Goal: Information Seeking & Learning: Check status

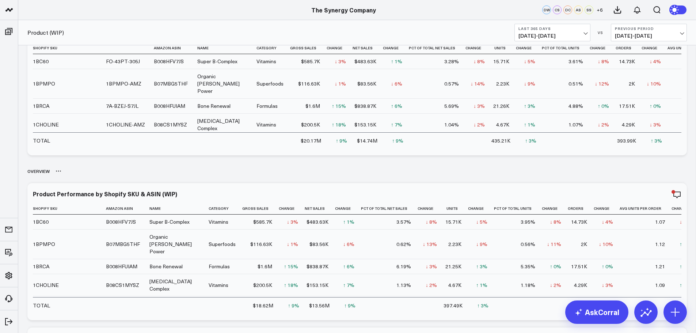
scroll to position [29, 0]
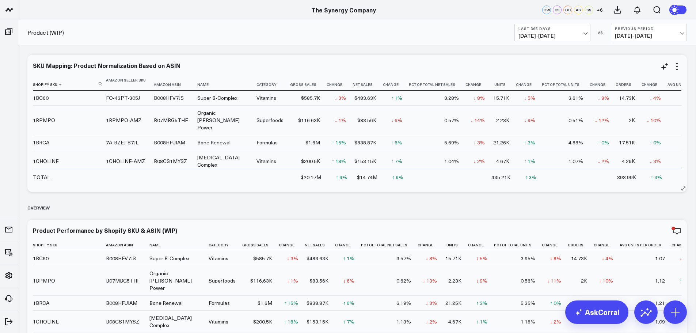
click at [101, 85] on use at bounding box center [101, 84] width 4 height 4
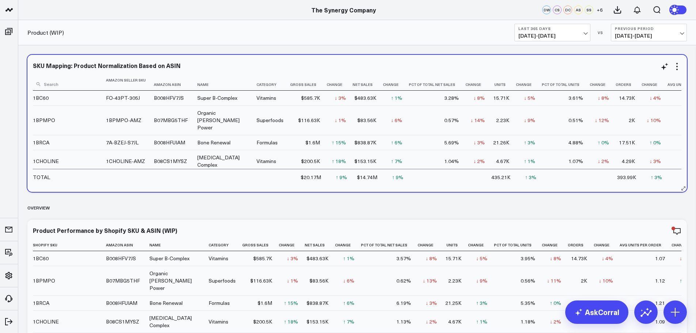
click at [81, 85] on input at bounding box center [68, 83] width 71 height 13
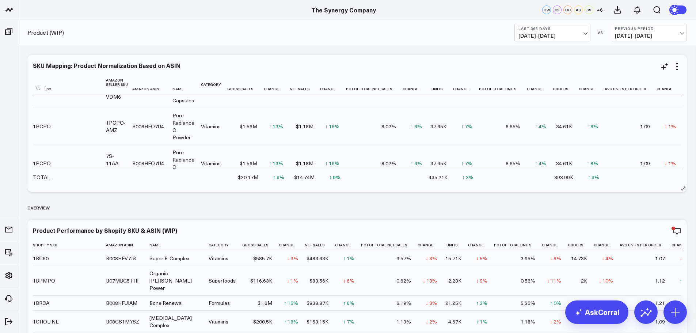
scroll to position [37, 0]
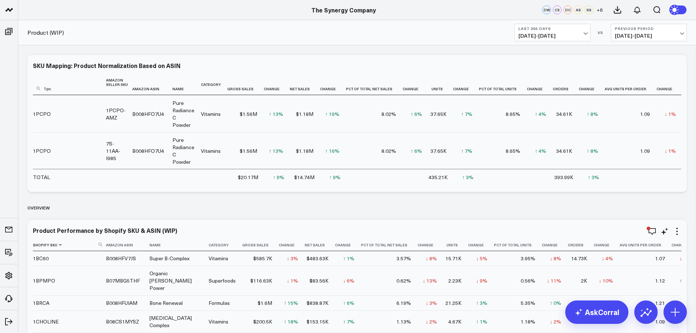
type input "1pc"
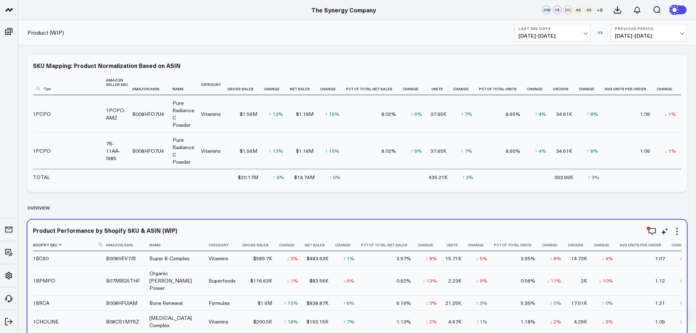
click at [99, 245] on use at bounding box center [101, 244] width 4 height 4
click at [80, 243] on input at bounding box center [68, 244] width 71 height 13
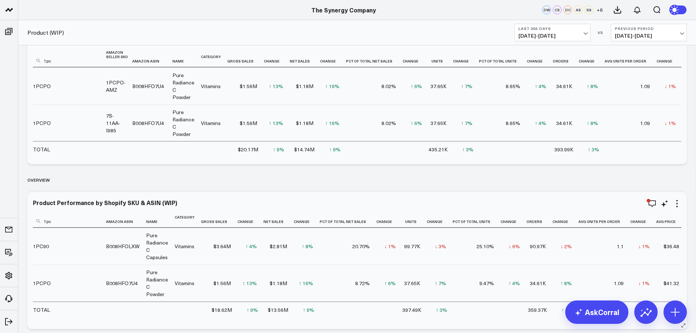
scroll to position [29, 0]
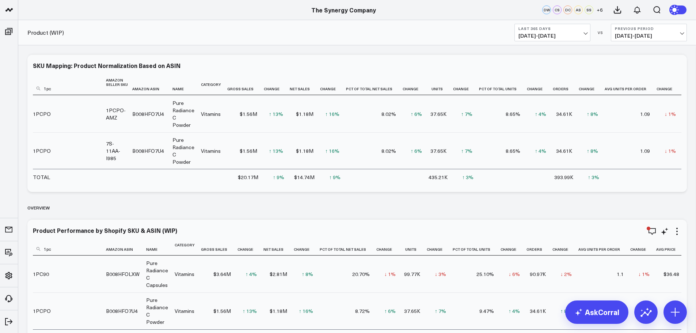
type input "1pc"
click at [577, 35] on span "[DATE] - [DATE]" at bounding box center [552, 36] width 68 height 6
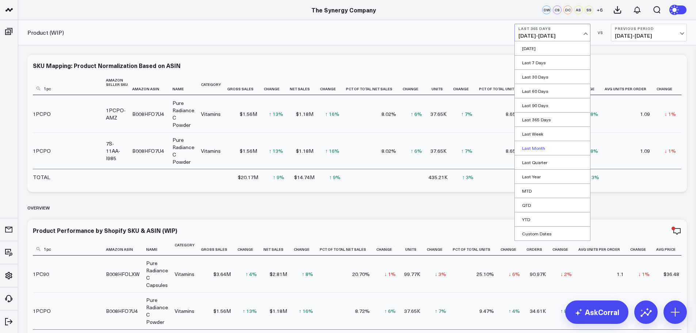
click at [529, 149] on link "Last Month" at bounding box center [552, 148] width 75 height 14
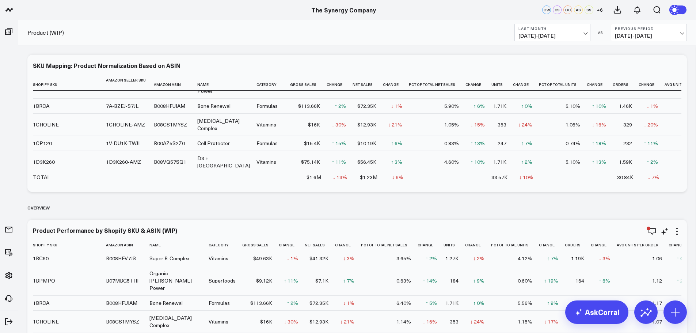
scroll to position [32, 0]
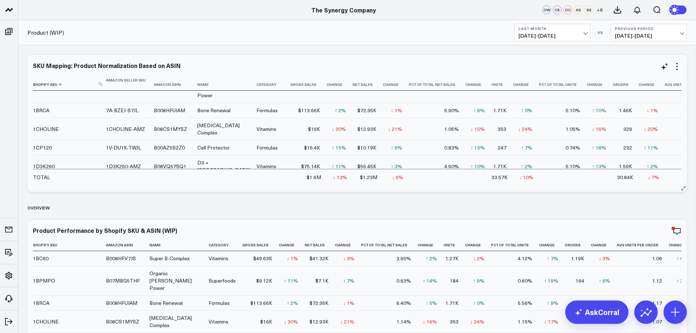
click at [100, 84] on icon at bounding box center [101, 84] width 4 height 4
click at [87, 85] on input at bounding box center [68, 83] width 71 height 13
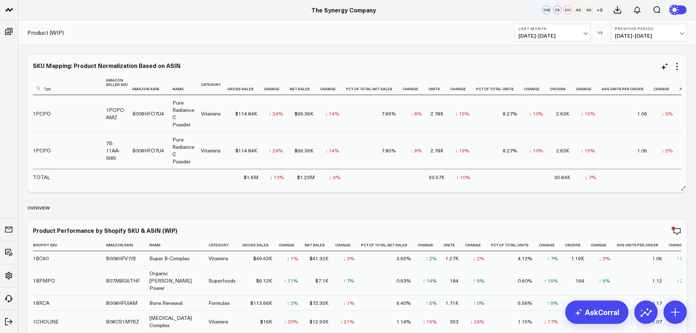
scroll to position [41, 0]
type input "1pc"
click at [539, 28] on b "Last Month" at bounding box center [552, 28] width 68 height 4
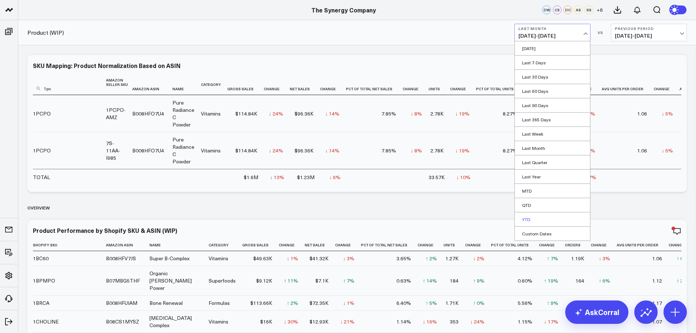
click at [524, 219] on link "YTD" at bounding box center [552, 219] width 75 height 14
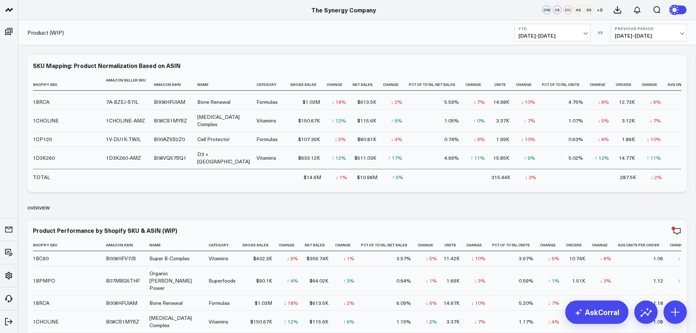
scroll to position [36, 0]
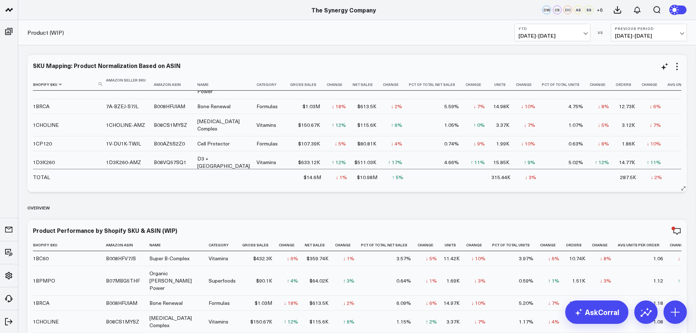
click at [100, 85] on use at bounding box center [101, 84] width 4 height 4
click at [87, 87] on input at bounding box center [68, 83] width 71 height 13
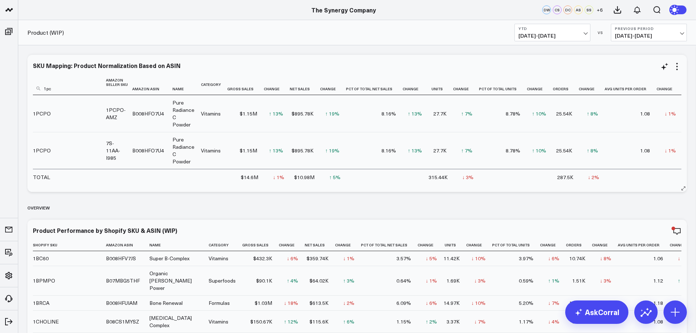
scroll to position [41, 0]
type input "1pc"
click at [99, 244] on use at bounding box center [101, 244] width 4 height 4
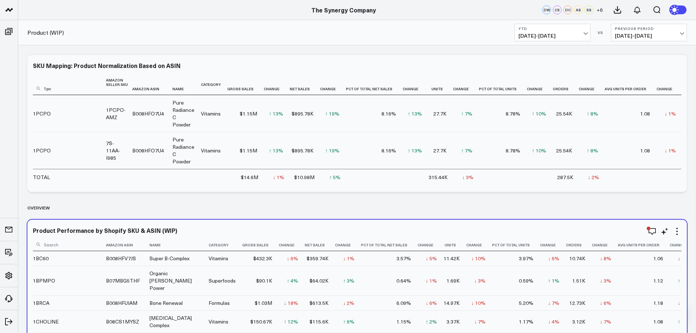
click at [77, 246] on input at bounding box center [68, 244] width 71 height 13
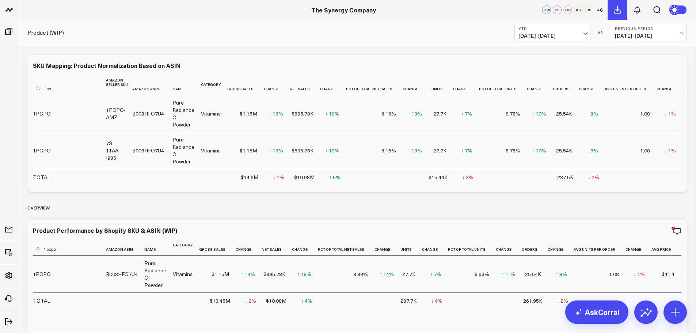
type input "1pcpo"
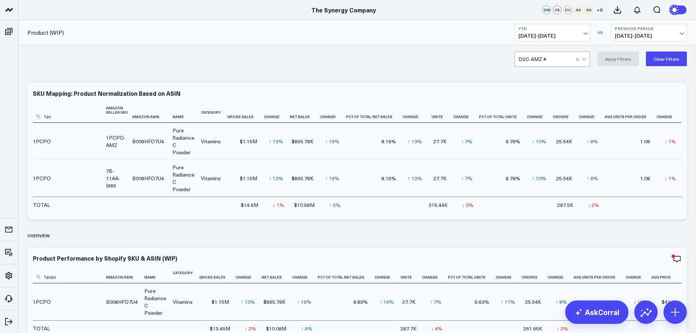
scroll to position [0, 0]
click at [544, 60] on icon "Remove D2C-AMZ" at bounding box center [544, 60] width 5 height 5
click at [585, 61] on div at bounding box center [584, 60] width 6 height 15
click at [585, 61] on div at bounding box center [584, 59] width 4 height 4
click at [619, 61] on button "Apply Filters" at bounding box center [617, 60] width 41 height 15
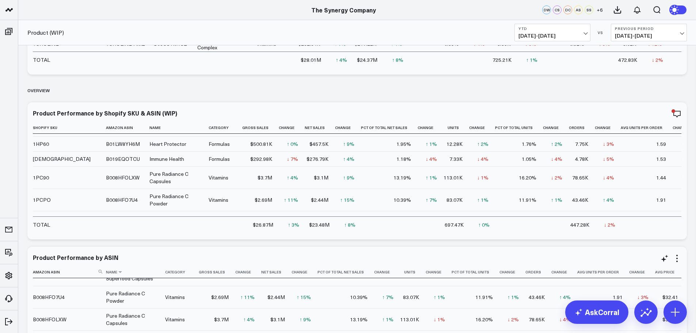
scroll to position [183, 0]
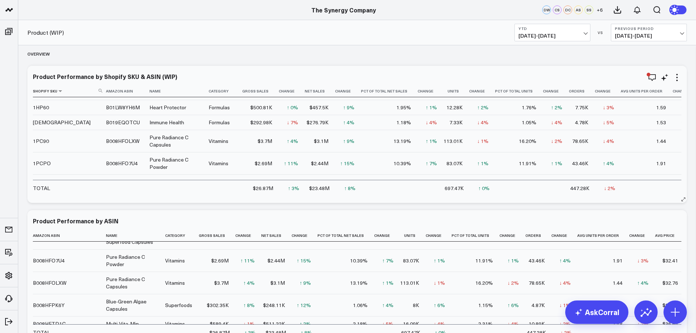
click at [100, 88] on button at bounding box center [101, 90] width 4 height 4
click at [77, 91] on input at bounding box center [68, 90] width 71 height 13
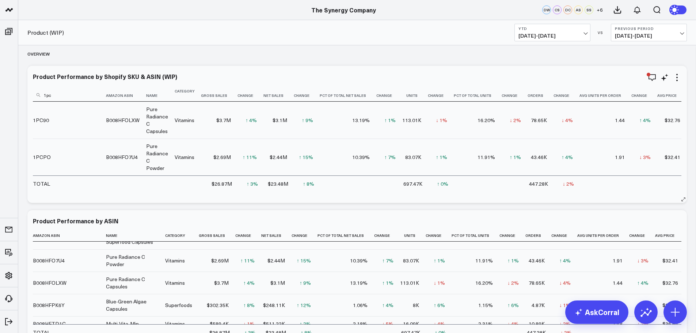
scroll to position [0, 0]
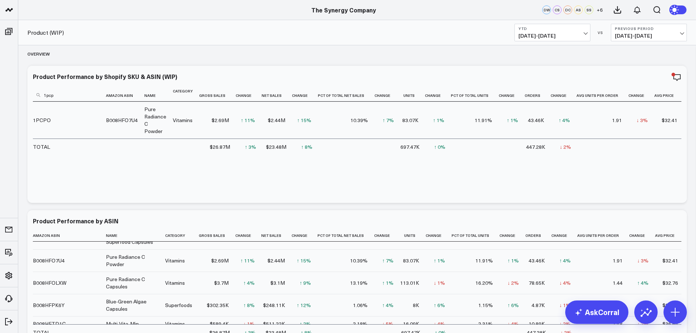
type input "1pcp"
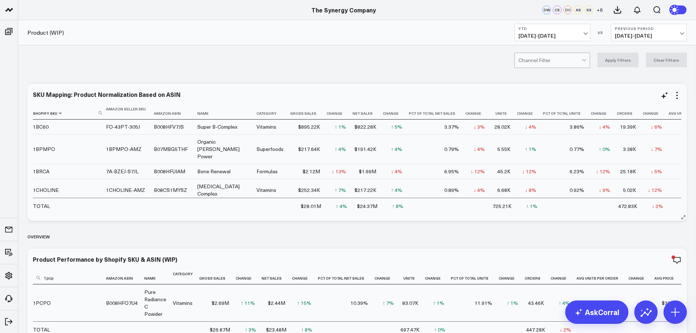
click at [100, 114] on icon at bounding box center [101, 113] width 4 height 4
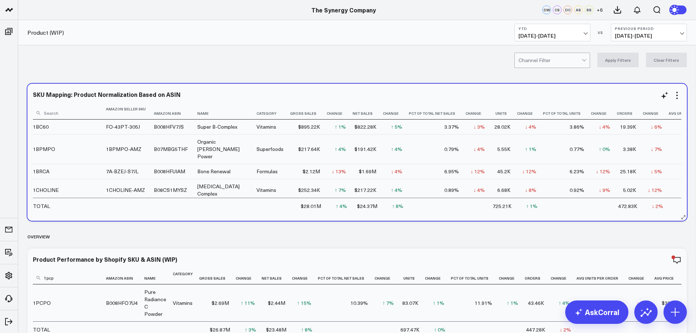
click at [87, 112] on input at bounding box center [68, 112] width 71 height 13
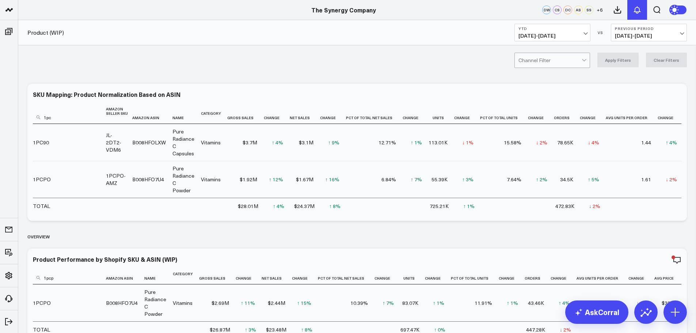
type input "1pc"
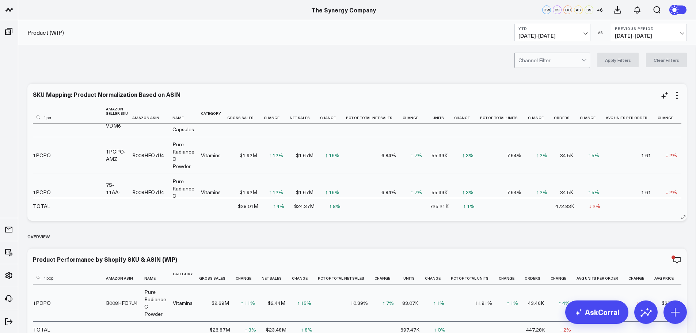
scroll to position [41, 0]
